Goal: Find specific page/section

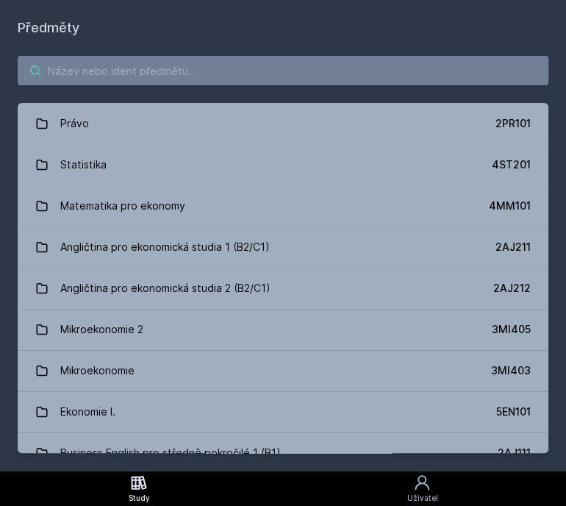
click at [196, 60] on input "search" at bounding box center [283, 70] width 531 height 29
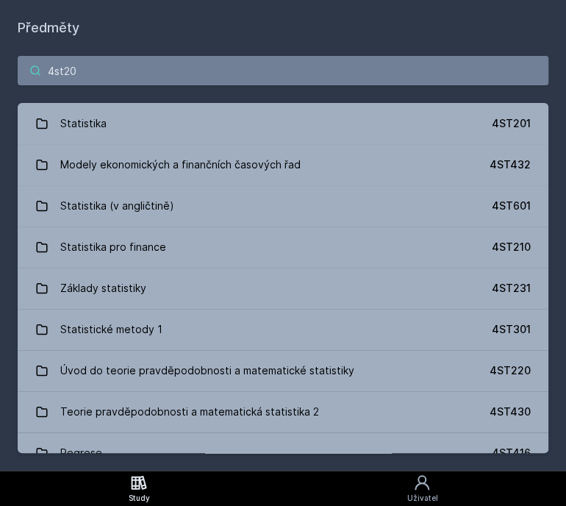
type input "4st201"
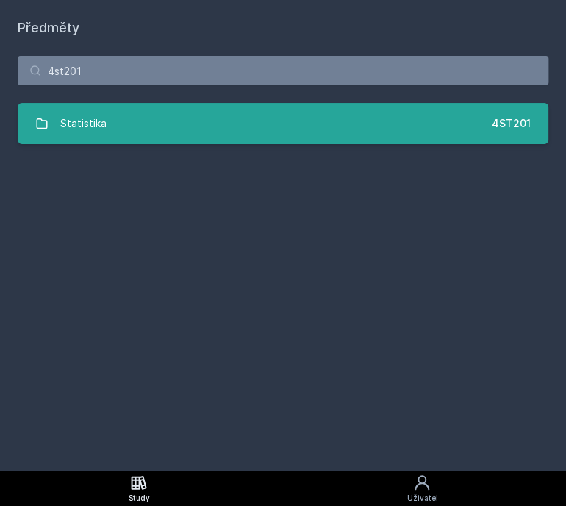
click at [346, 114] on link "Statistika 4ST201" at bounding box center [283, 123] width 531 height 41
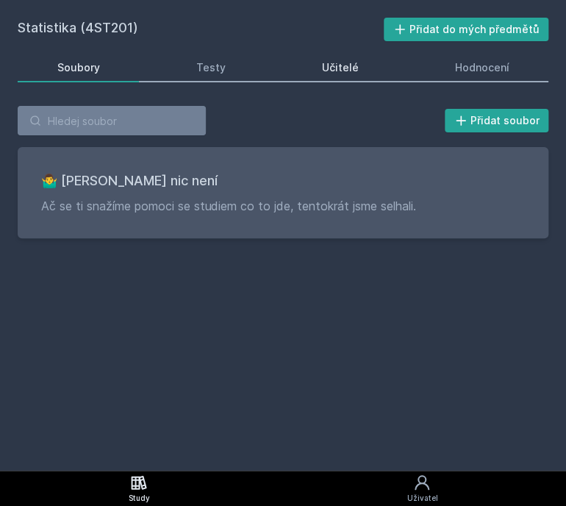
click at [363, 70] on link "Učitelé" at bounding box center [339, 67] width 115 height 29
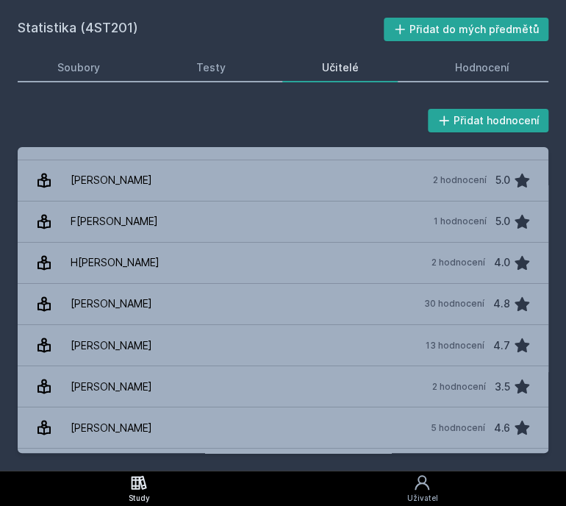
scroll to position [524, 0]
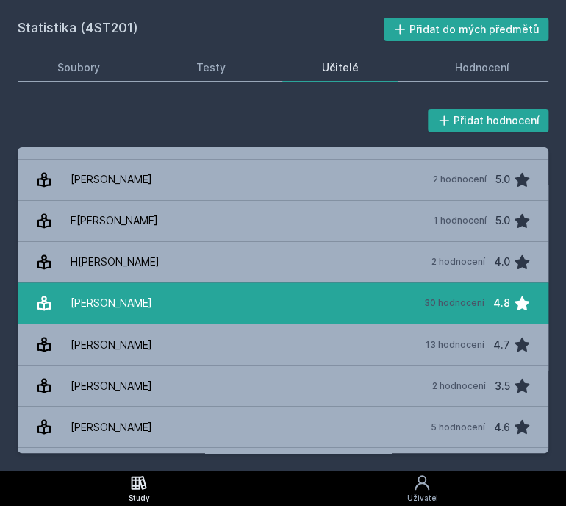
click at [215, 302] on link "[PERSON_NAME] 30 hodnocení 4.8" at bounding box center [283, 302] width 531 height 41
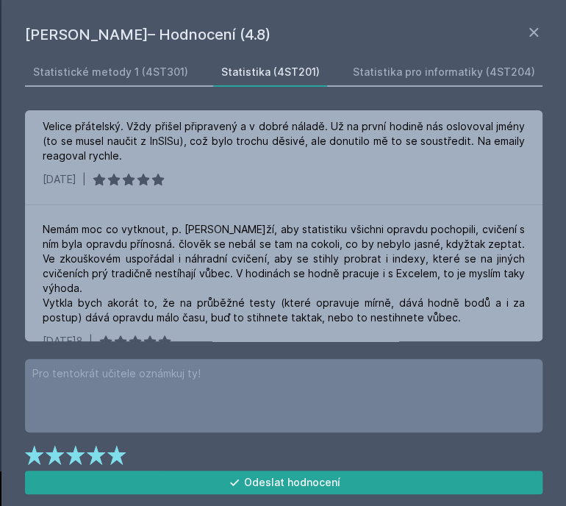
scroll to position [258, 0]
